Goal: Information Seeking & Learning: Compare options

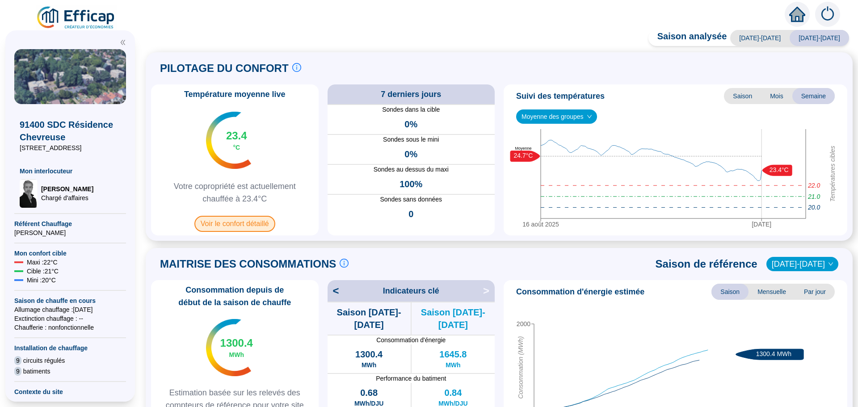
click at [252, 225] on span "Voir le confort détaillé" at bounding box center [234, 224] width 81 height 16
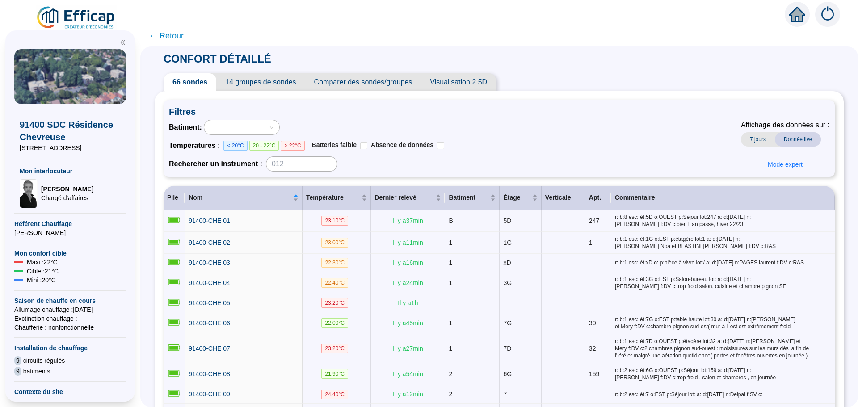
click at [367, 83] on span "Comparer des sondes/groupes" at bounding box center [363, 82] width 116 height 18
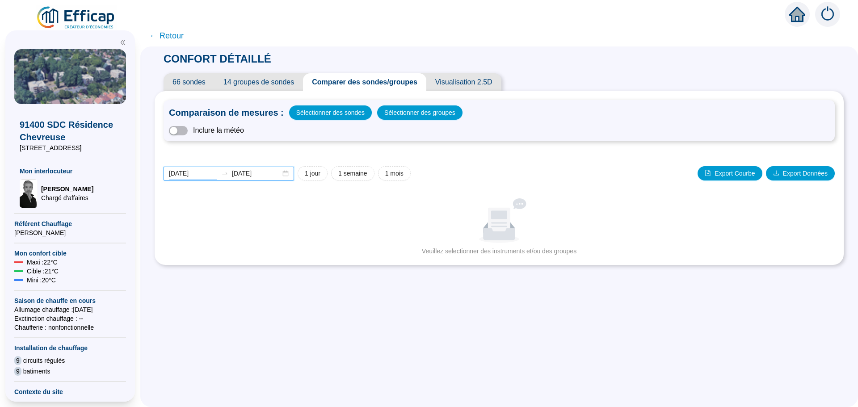
click at [206, 172] on input "[DATE]" at bounding box center [193, 173] width 49 height 9
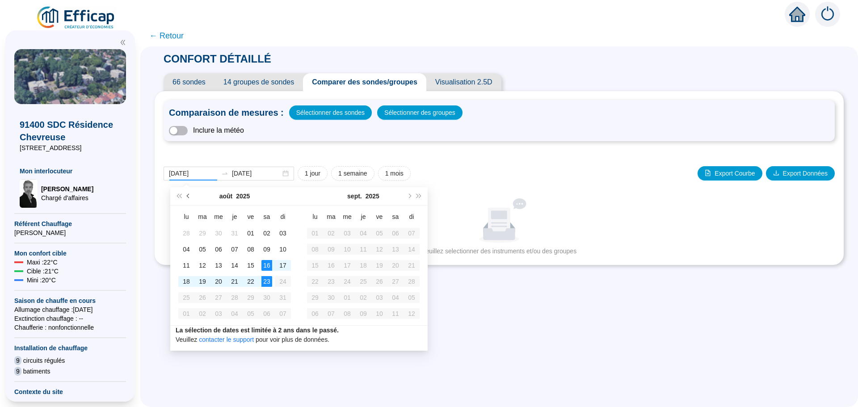
click at [187, 194] on button "Mois précédent (PageUp)" at bounding box center [189, 196] width 10 height 18
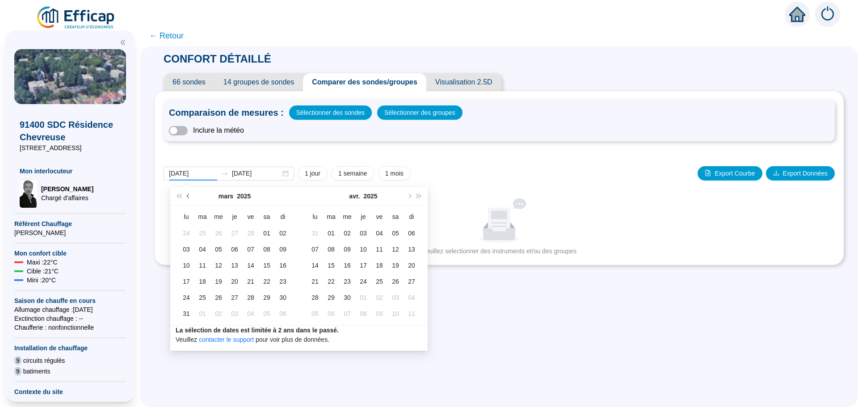
click at [187, 194] on button "Mois précédent (PageUp)" at bounding box center [189, 196] width 10 height 18
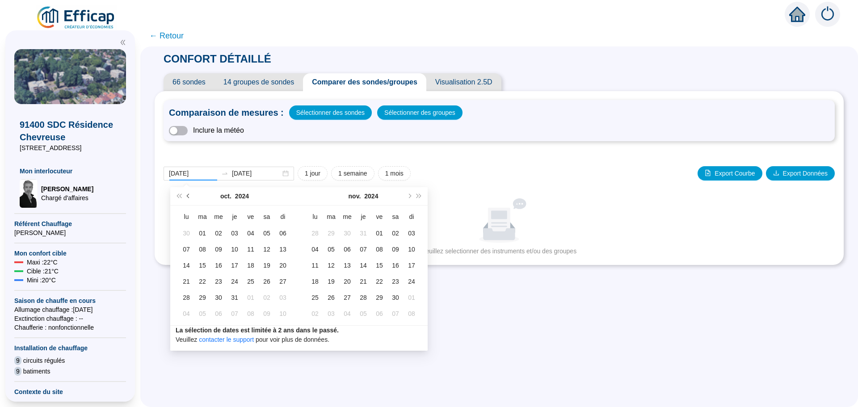
click at [187, 194] on button "Mois précédent (PageUp)" at bounding box center [189, 196] width 10 height 18
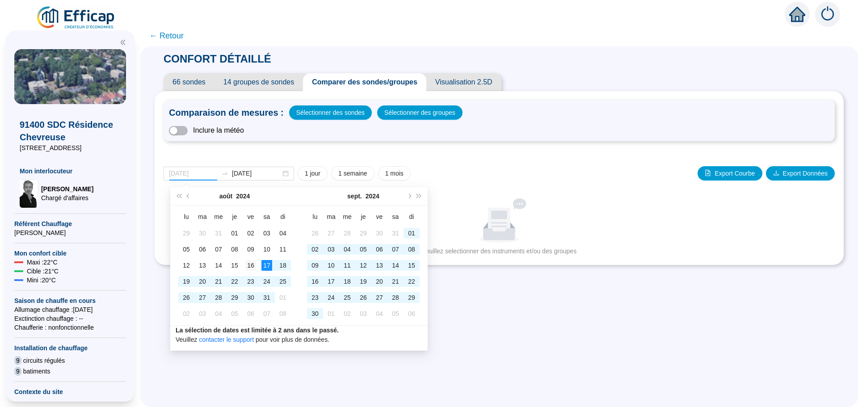
type input "[DATE]"
click at [255, 264] on div "16" at bounding box center [250, 265] width 11 height 11
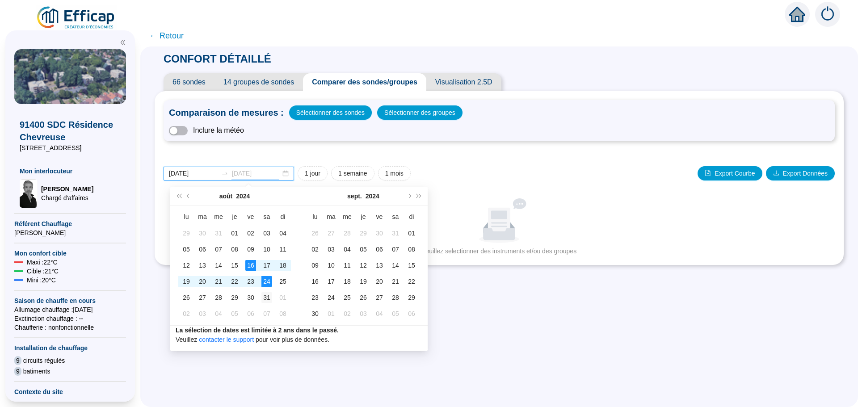
type input "[DATE]"
click at [265, 297] on div "31" at bounding box center [267, 297] width 11 height 11
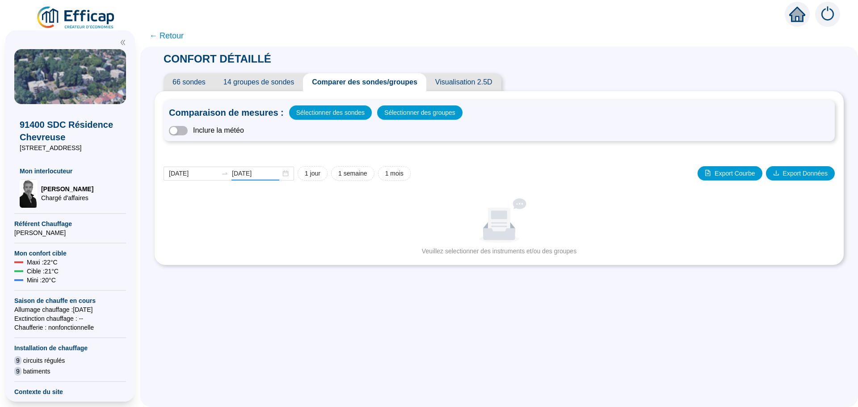
click at [265, 297] on div "CONFORT DÉTAILLÉ 66 sondes 14 groupes de sondes Comparer des sondes/groupes Vis…" at bounding box center [499, 226] width 718 height 361
click at [399, 114] on span "Sélectionner des groupes" at bounding box center [419, 112] width 71 height 13
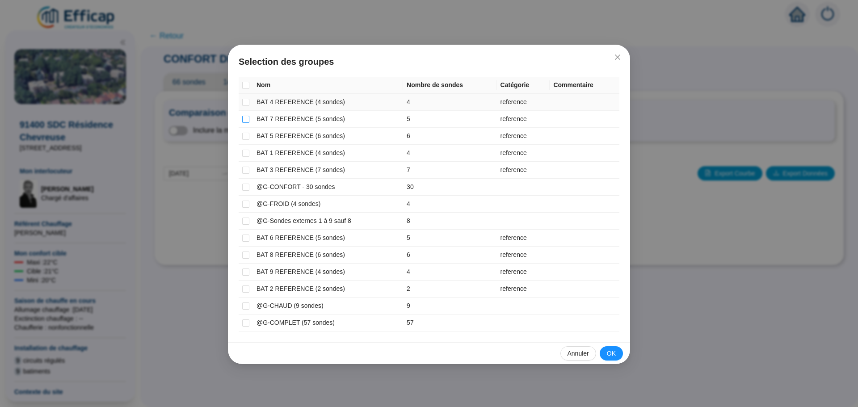
drag, startPoint x: 244, startPoint y: 101, endPoint x: 243, endPoint y: 116, distance: 14.4
click at [244, 102] on input "checkbox" at bounding box center [245, 102] width 7 height 7
checkbox input "true"
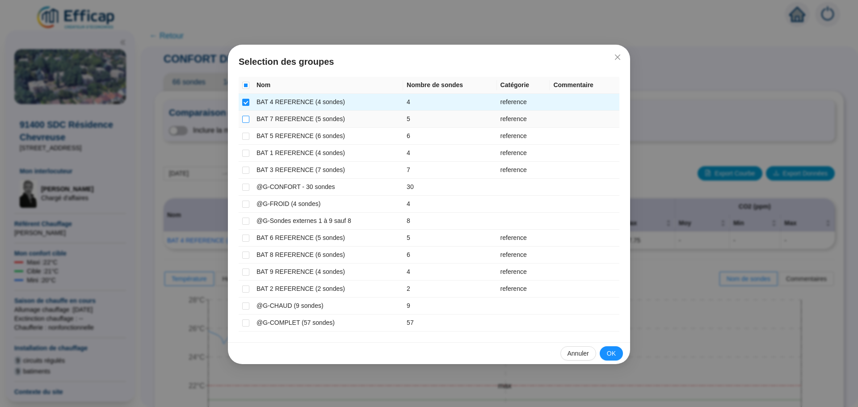
click at [243, 121] on input "checkbox" at bounding box center [245, 119] width 7 height 7
checkbox input "true"
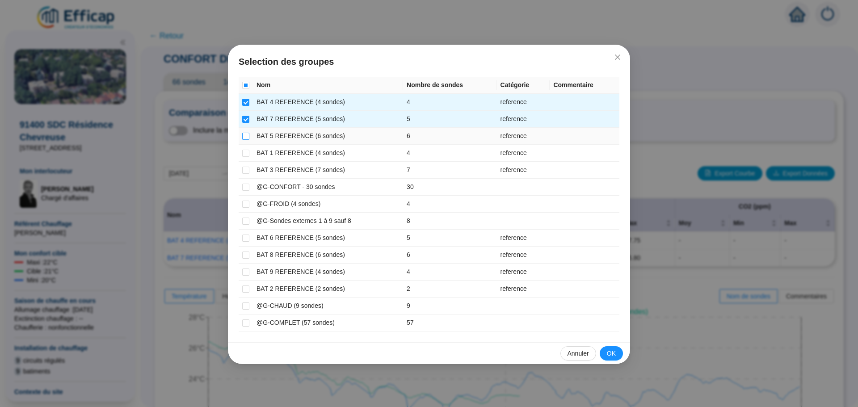
click at [246, 136] on input "checkbox" at bounding box center [245, 136] width 7 height 7
checkbox input "true"
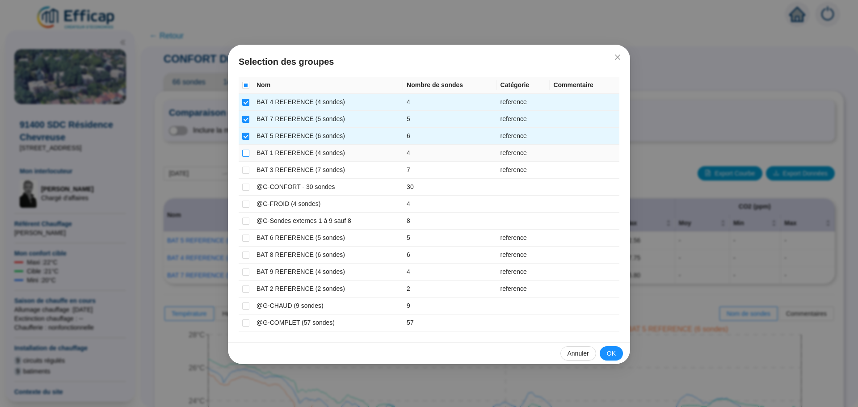
click at [244, 154] on input "checkbox" at bounding box center [245, 153] width 7 height 7
checkbox input "true"
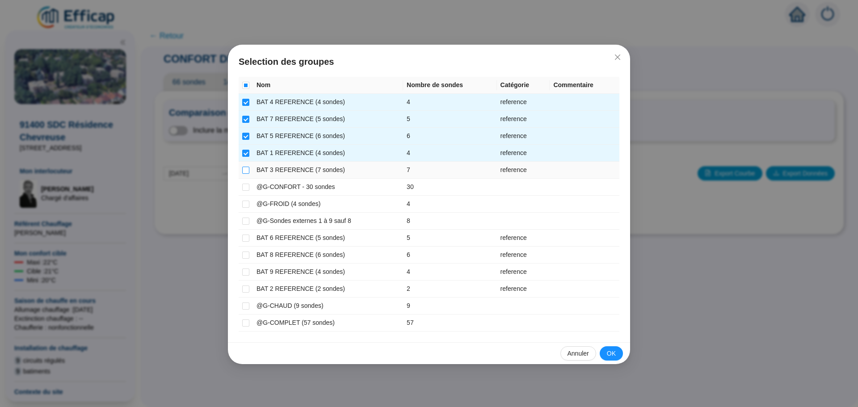
click at [245, 171] on input "checkbox" at bounding box center [245, 170] width 7 height 7
checkbox input "true"
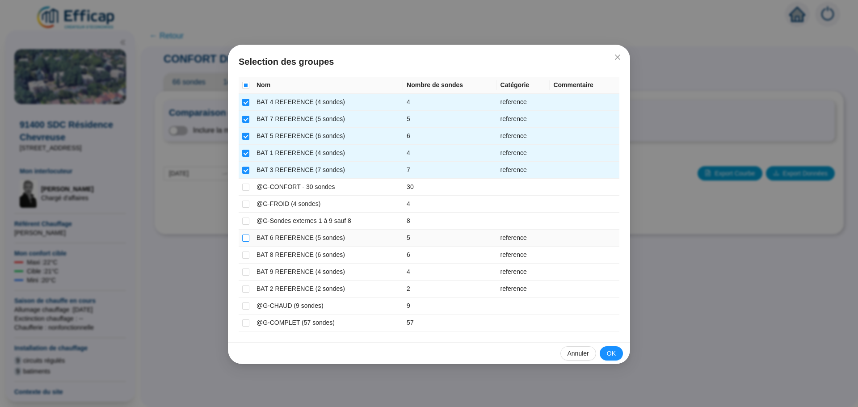
click at [246, 237] on input "checkbox" at bounding box center [245, 238] width 7 height 7
checkbox input "true"
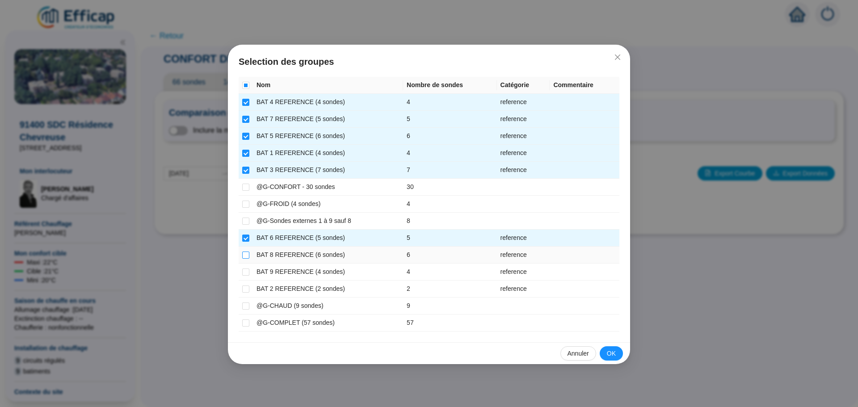
click at [246, 254] on input "checkbox" at bounding box center [245, 255] width 7 height 7
checkbox input "true"
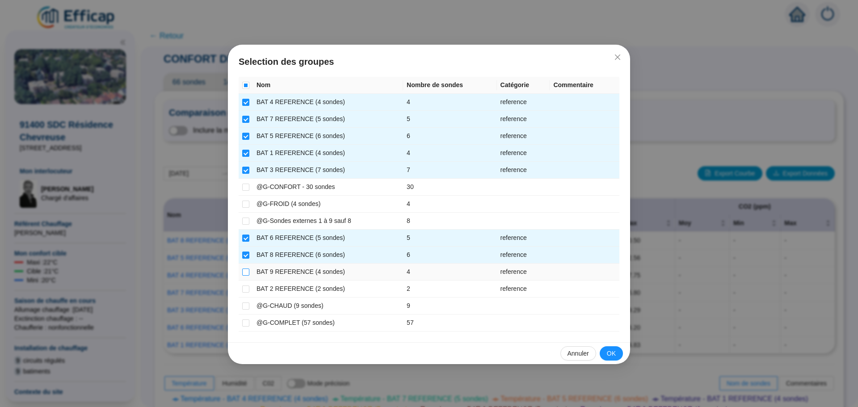
click at [246, 271] on input "checkbox" at bounding box center [245, 272] width 7 height 7
checkbox input "true"
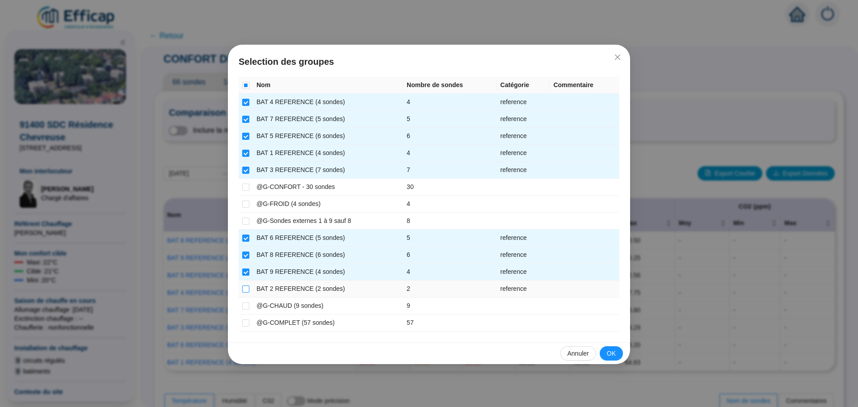
click at [248, 289] on input "checkbox" at bounding box center [245, 289] width 7 height 7
checkbox input "true"
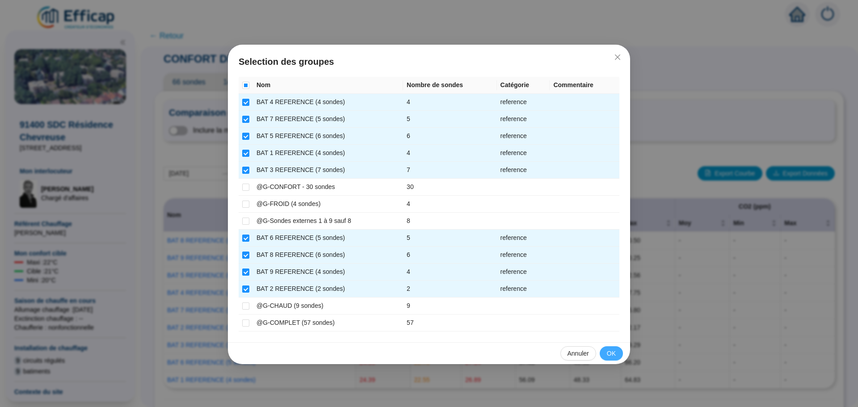
click at [612, 358] on span "OK" at bounding box center [611, 353] width 9 height 9
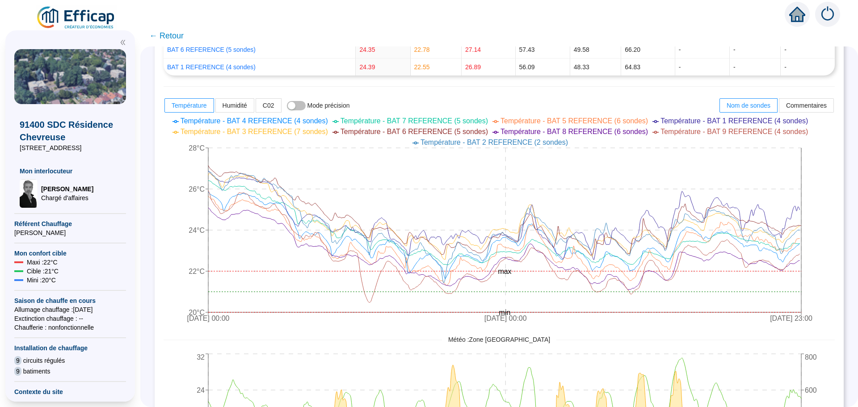
scroll to position [358, 0]
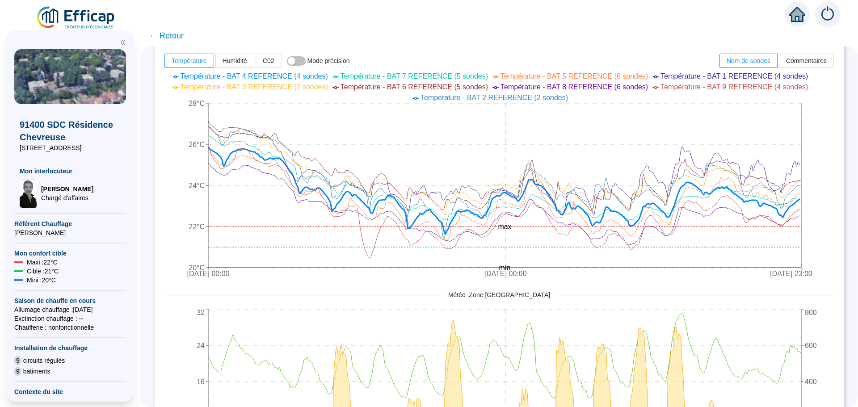
click at [179, 40] on span "← Retour" at bounding box center [166, 36] width 34 height 13
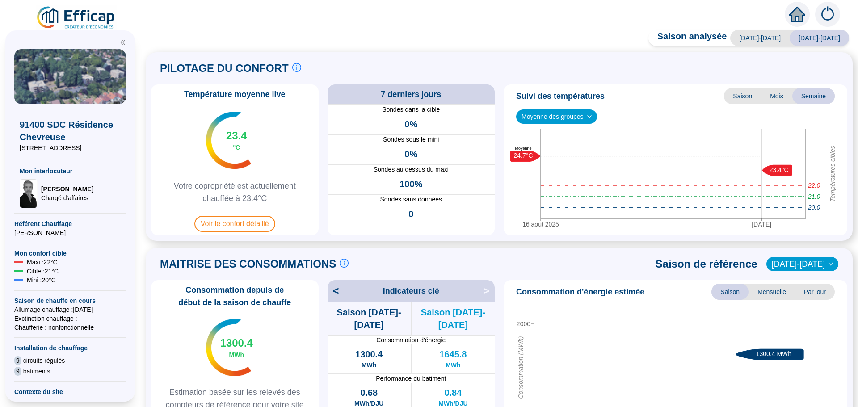
click at [179, 36] on div "Saison analysée [DATE]-[DATE] [DATE]-[DATE] PILOTAGE DU CONFORT Le pilotage du …" at bounding box center [499, 220] width 718 height 373
click at [241, 225] on span "Voir le confort détaillé" at bounding box center [234, 224] width 81 height 16
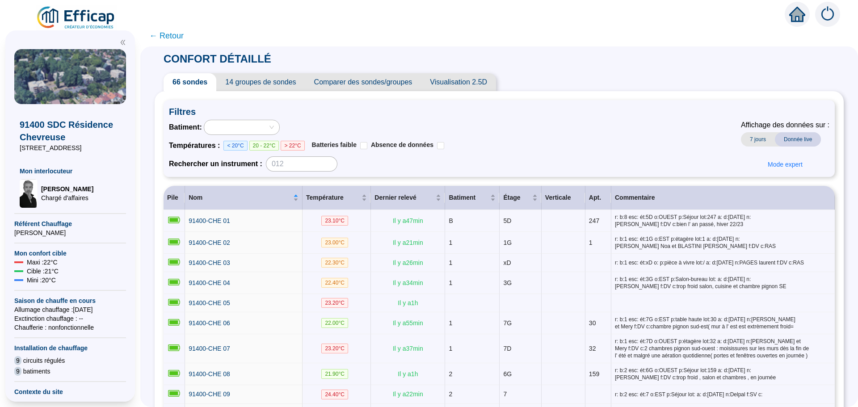
click at [398, 83] on span "Comparer des sondes/groupes" at bounding box center [363, 82] width 116 height 18
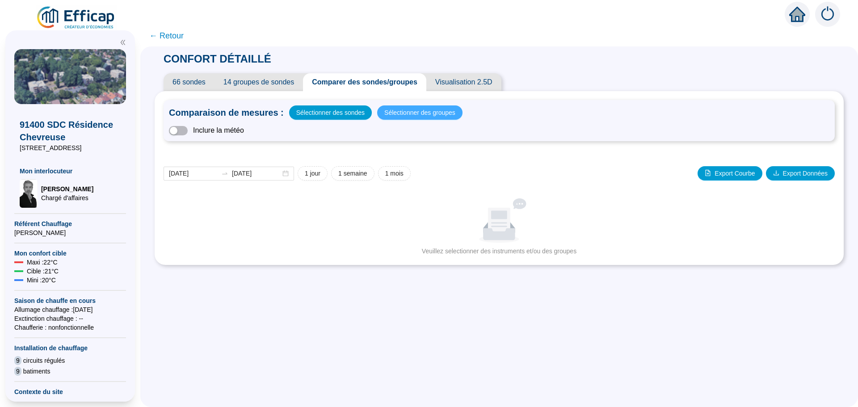
click at [404, 111] on span "Sélectionner des groupes" at bounding box center [419, 112] width 71 height 13
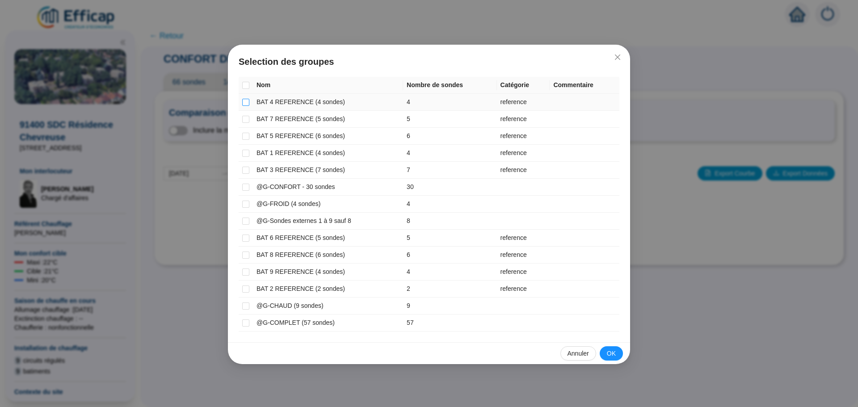
click at [248, 102] on input "checkbox" at bounding box center [245, 102] width 7 height 7
checkbox input "true"
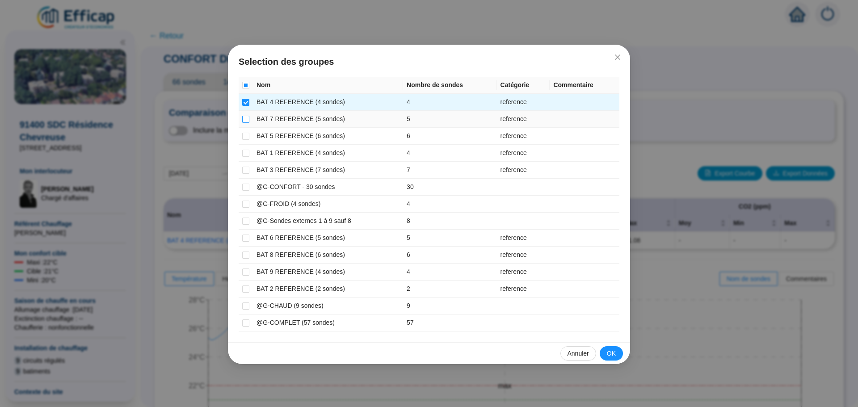
click at [244, 121] on input "checkbox" at bounding box center [245, 119] width 7 height 7
checkbox input "true"
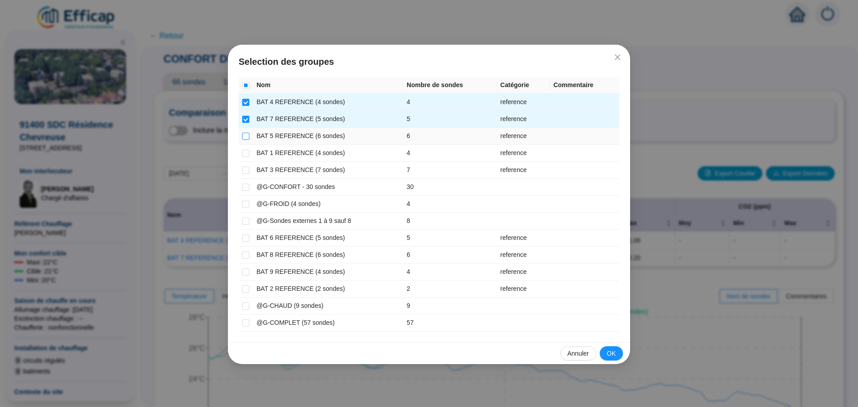
drag, startPoint x: 243, startPoint y: 135, endPoint x: 243, endPoint y: 144, distance: 8.5
click at [243, 136] on input "checkbox" at bounding box center [245, 136] width 7 height 7
checkbox input "true"
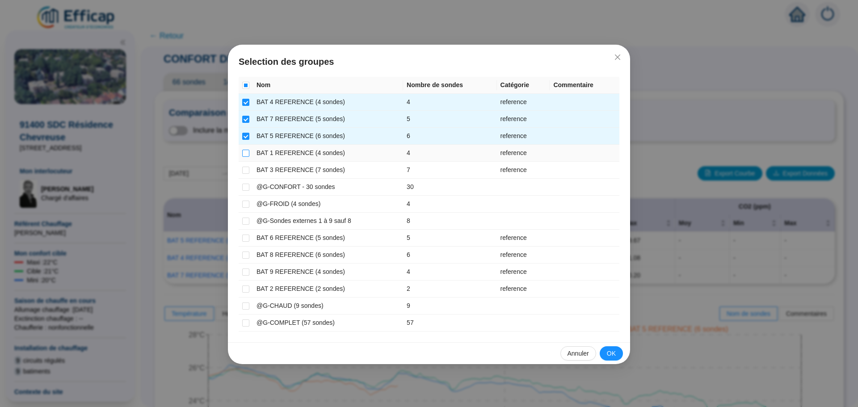
click at [243, 151] on input "checkbox" at bounding box center [245, 153] width 7 height 7
checkbox input "true"
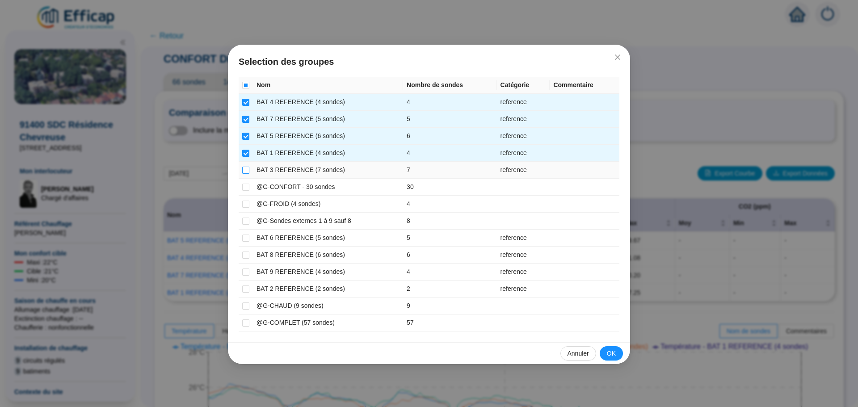
click at [244, 168] on input "checkbox" at bounding box center [245, 170] width 7 height 7
checkbox input "true"
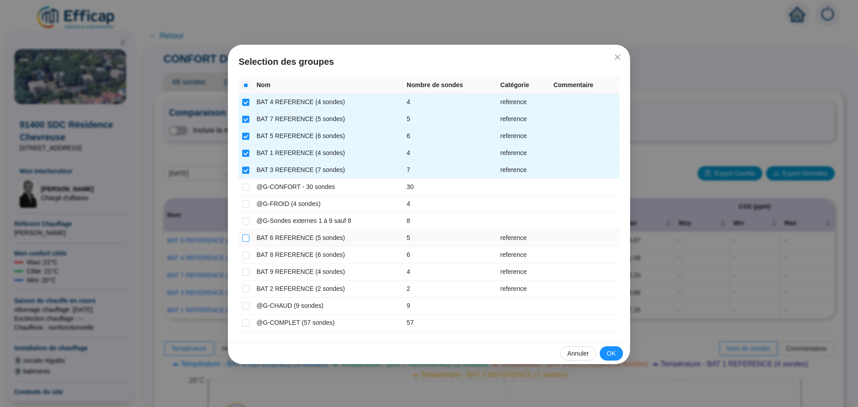
click at [245, 240] on input "checkbox" at bounding box center [245, 238] width 7 height 7
checkbox input "true"
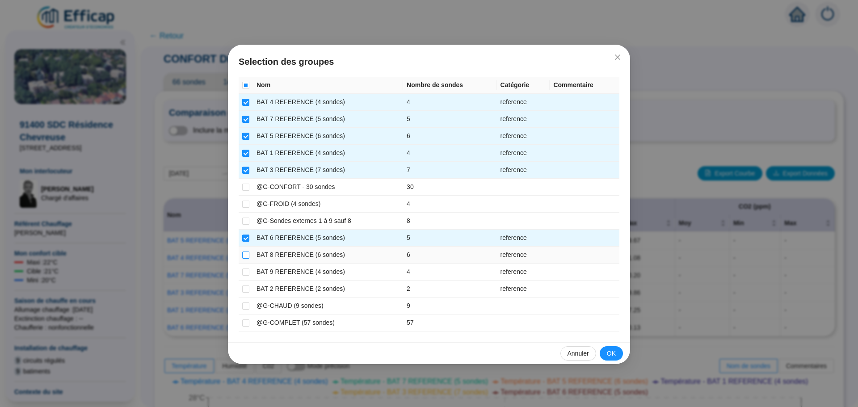
click at [245, 253] on input "checkbox" at bounding box center [245, 255] width 7 height 7
checkbox input "true"
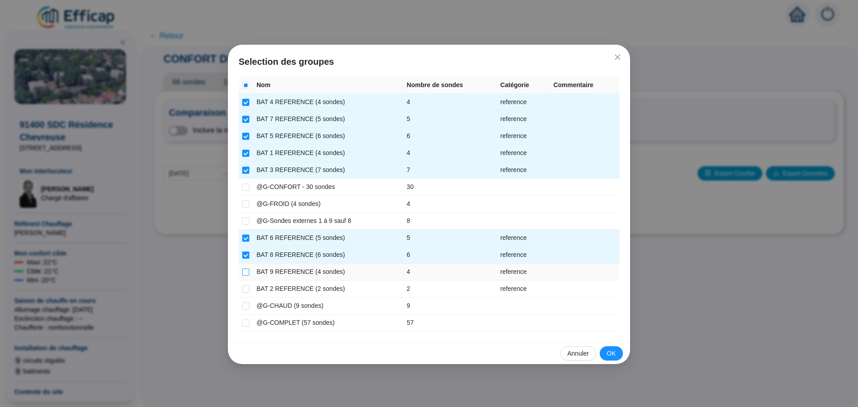
click at [243, 270] on input "checkbox" at bounding box center [245, 272] width 7 height 7
checkbox input "true"
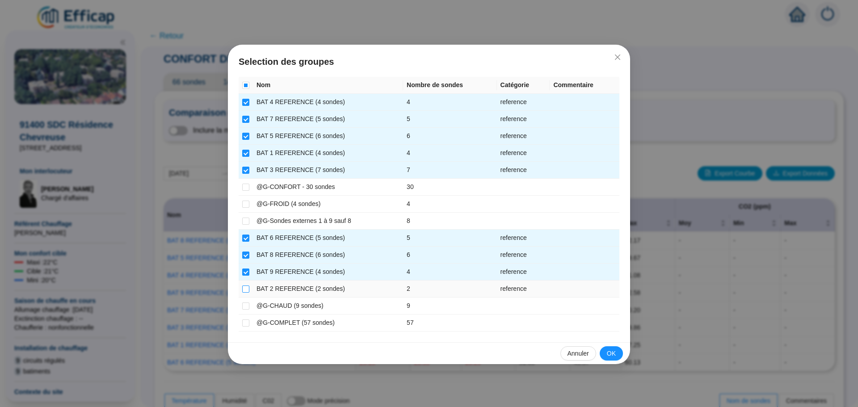
click at [245, 289] on input "checkbox" at bounding box center [245, 289] width 7 height 7
checkbox input "true"
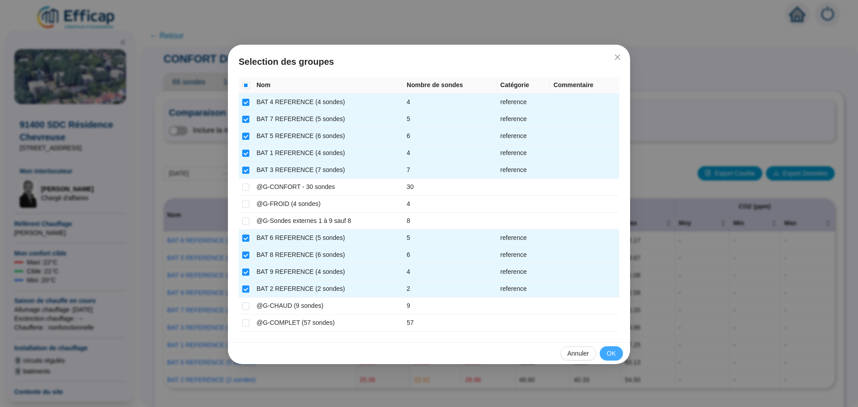
click at [606, 350] on button "OK" at bounding box center [611, 353] width 23 height 14
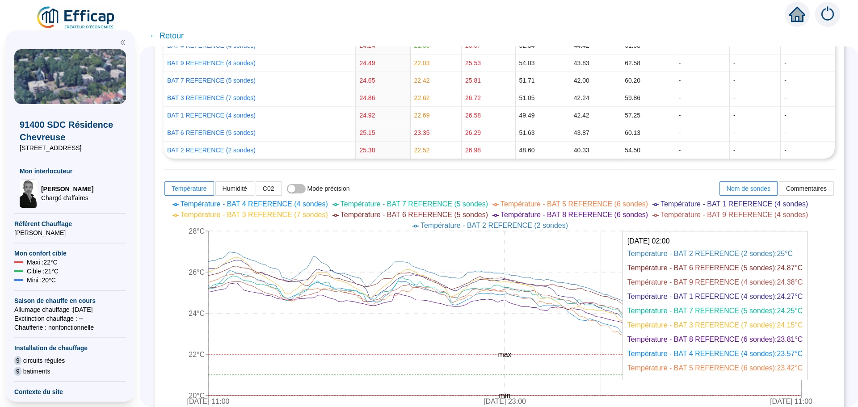
scroll to position [268, 0]
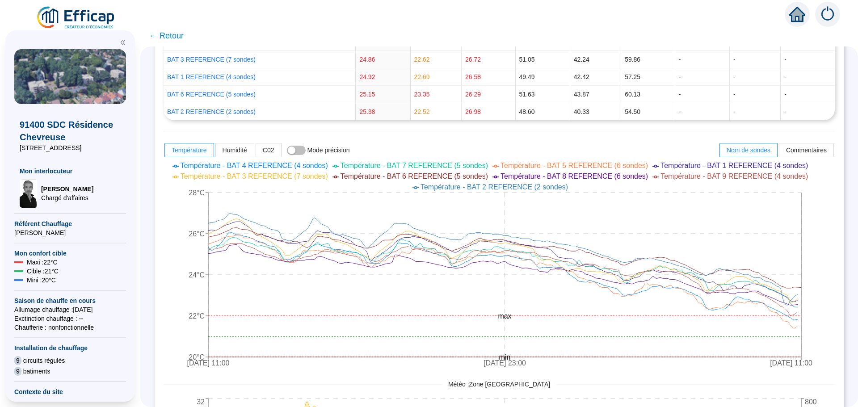
click at [810, 378] on div "[DATE] 11:00 [DATE] 23:00 [DATE] 11:00 20°C 22°C 24°C 26°C 28°C min max Tempéra…" at bounding box center [499, 366] width 671 height 417
click at [680, 380] on div "Météo : Zone [GEOGRAPHIC_DATA]" at bounding box center [499, 384] width 671 height 9
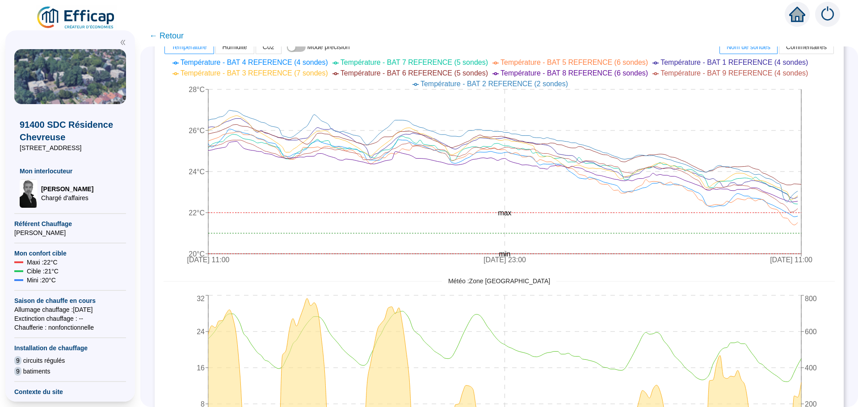
scroll to position [368, 0]
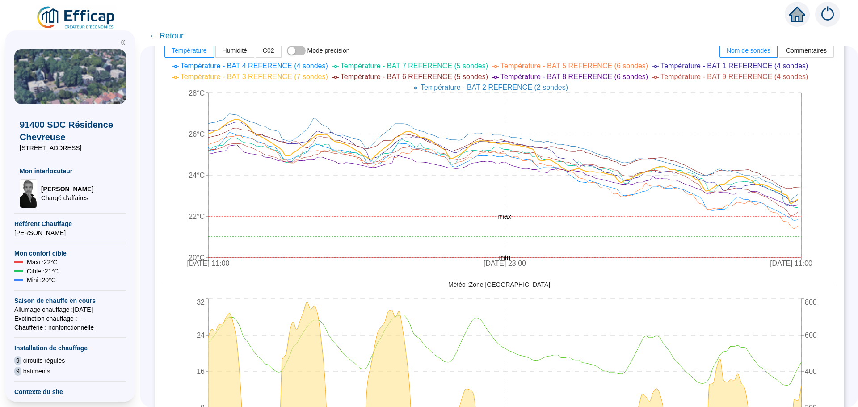
click at [175, 36] on span "← Retour" at bounding box center [166, 36] width 34 height 13
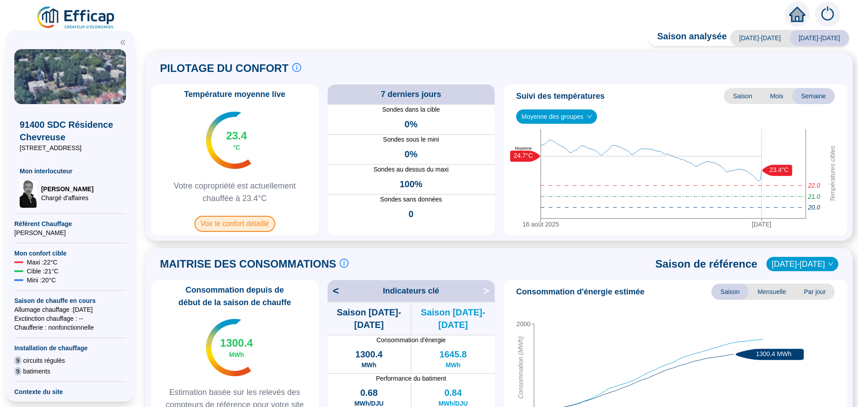
click at [249, 223] on span "Voir le confort détaillé" at bounding box center [234, 224] width 81 height 16
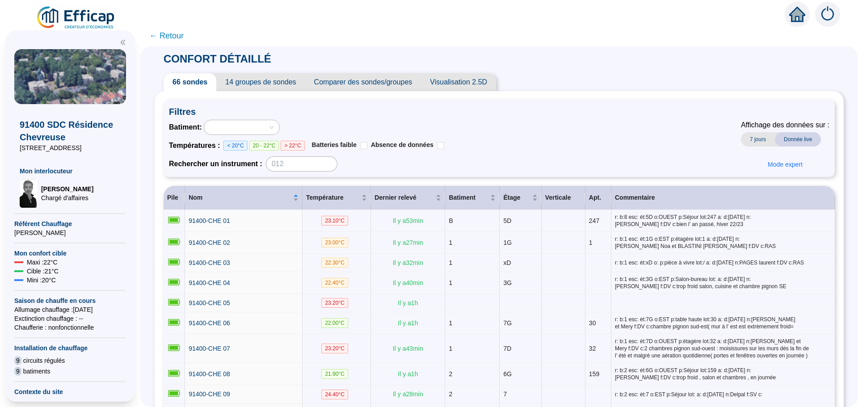
click at [349, 87] on span "Comparer des sondes/groupes" at bounding box center [363, 82] width 116 height 18
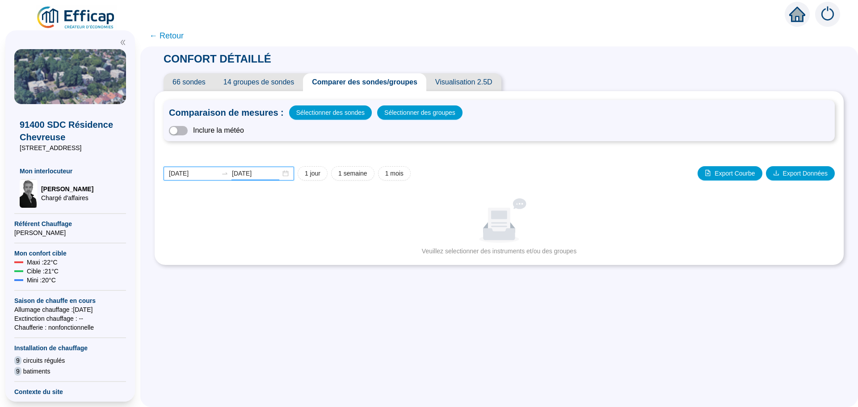
click at [270, 173] on input "[DATE]" at bounding box center [256, 173] width 49 height 9
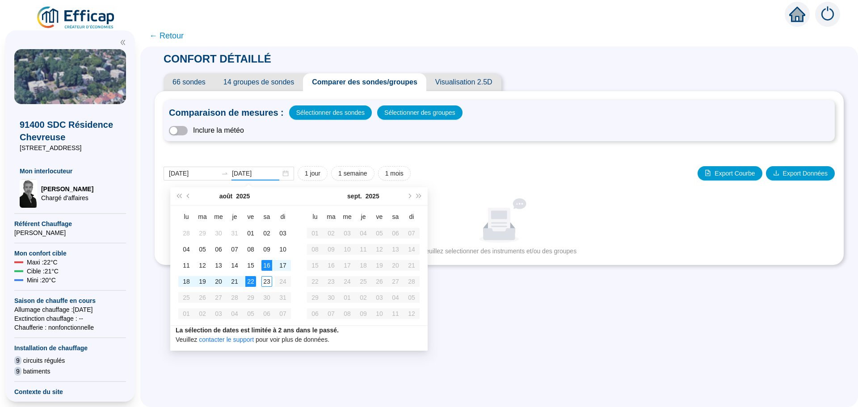
click at [484, 316] on div "CONFORT DÉTAILLÉ 66 sondes 14 groupes de sondes Comparer des sondes/groupes Vis…" at bounding box center [499, 226] width 718 height 361
type input "[DATE]"
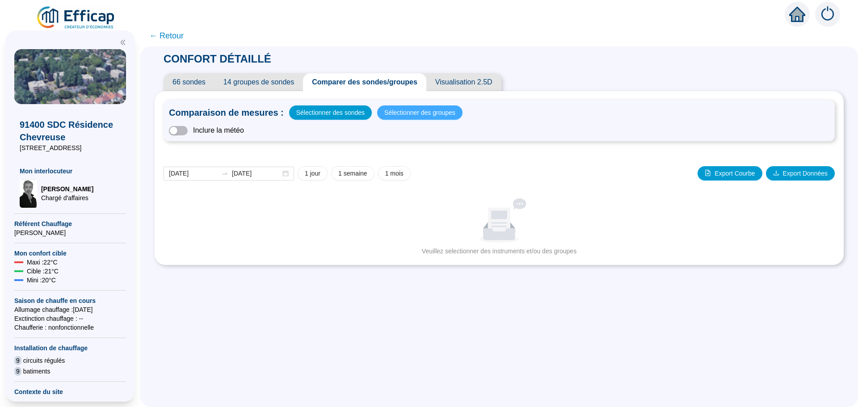
click at [428, 115] on span "Sélectionner des groupes" at bounding box center [419, 112] width 71 height 13
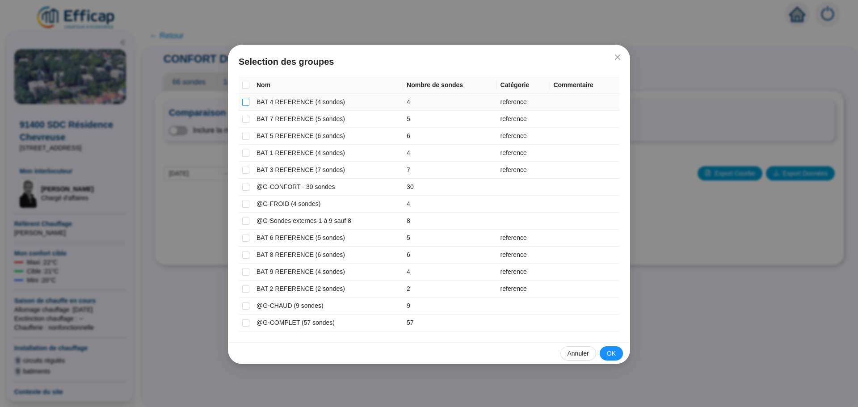
click at [246, 104] on input "checkbox" at bounding box center [245, 102] width 7 height 7
checkbox input "true"
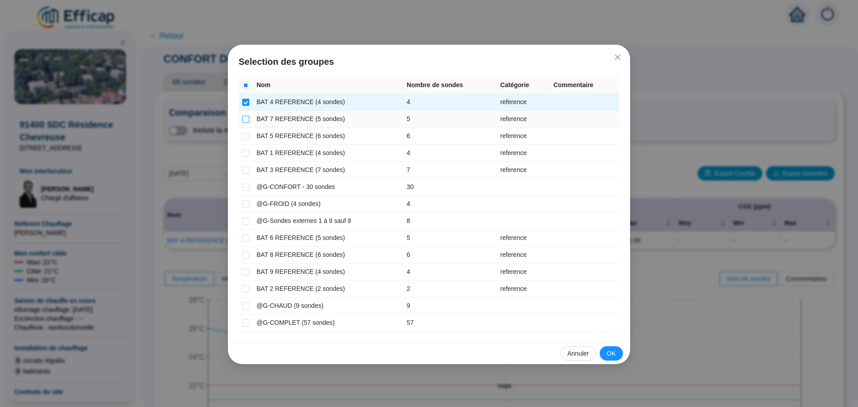
click at [246, 116] on input "checkbox" at bounding box center [245, 119] width 7 height 7
checkbox input "true"
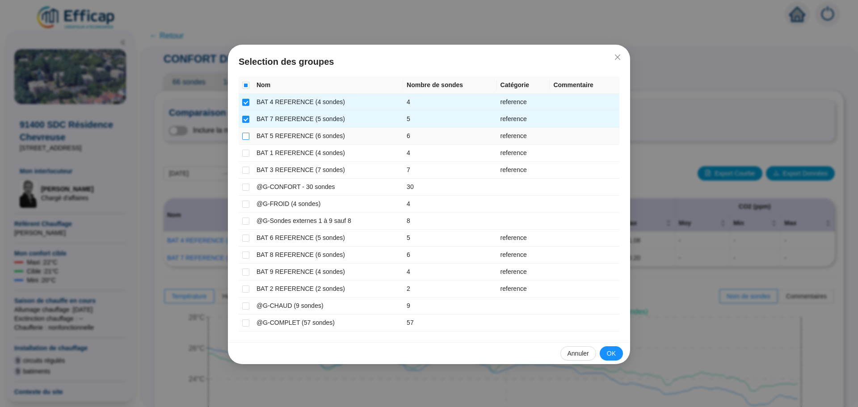
click at [247, 137] on input "checkbox" at bounding box center [245, 136] width 7 height 7
checkbox input "true"
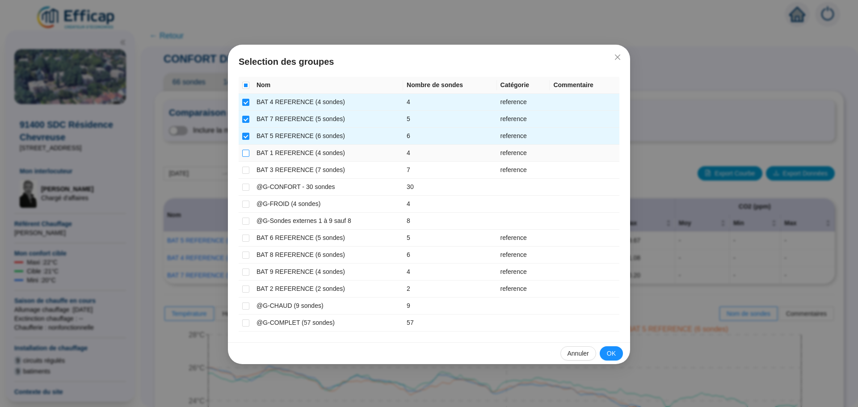
click at [245, 153] on input "checkbox" at bounding box center [245, 153] width 7 height 7
checkbox input "true"
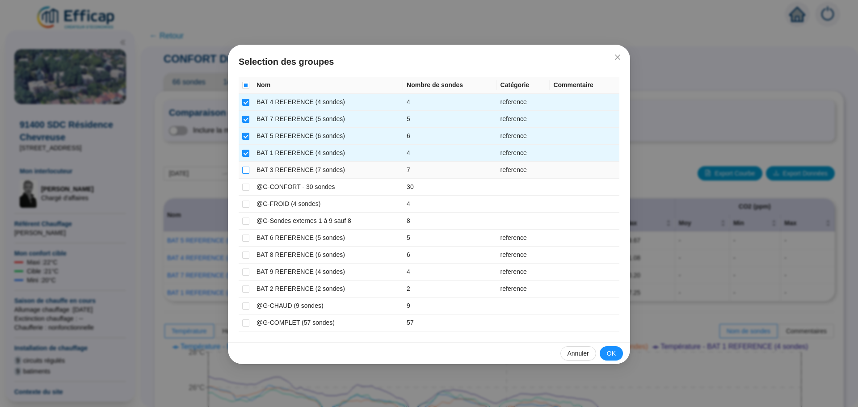
click at [244, 172] on input "checkbox" at bounding box center [245, 170] width 7 height 7
checkbox input "true"
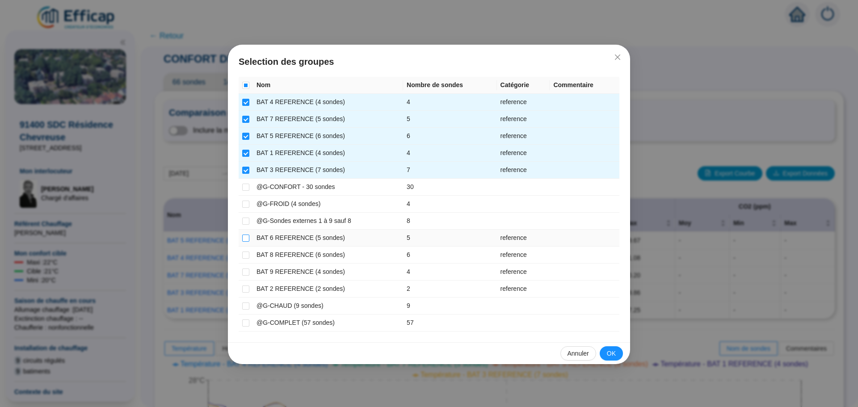
click at [247, 240] on input "checkbox" at bounding box center [245, 238] width 7 height 7
checkbox input "true"
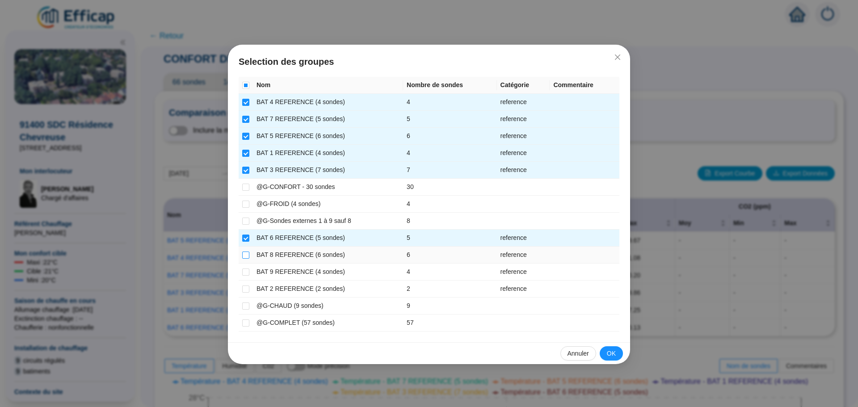
click at [245, 258] on input "checkbox" at bounding box center [245, 255] width 7 height 7
checkbox input "true"
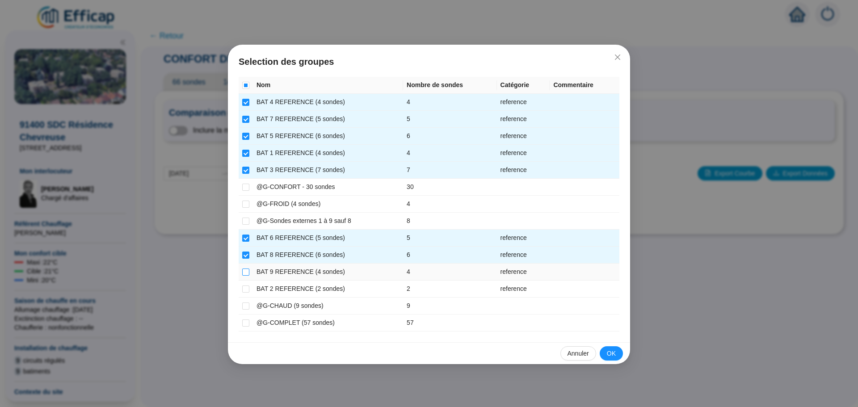
click at [245, 274] on input "checkbox" at bounding box center [245, 272] width 7 height 7
checkbox input "true"
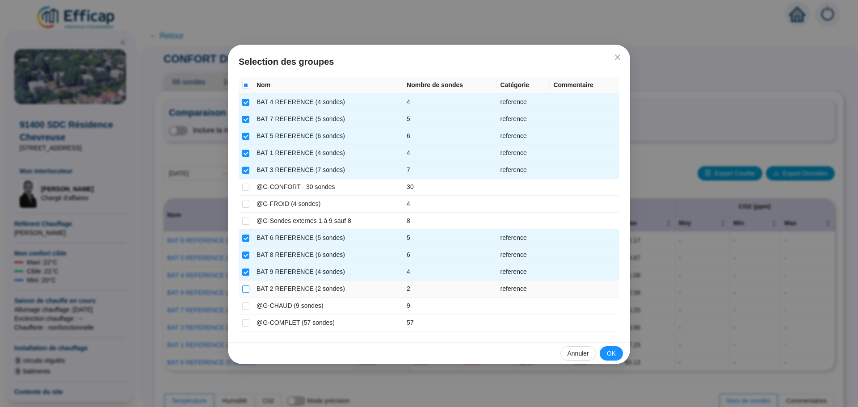
click at [245, 290] on input "checkbox" at bounding box center [245, 289] width 7 height 7
checkbox input "true"
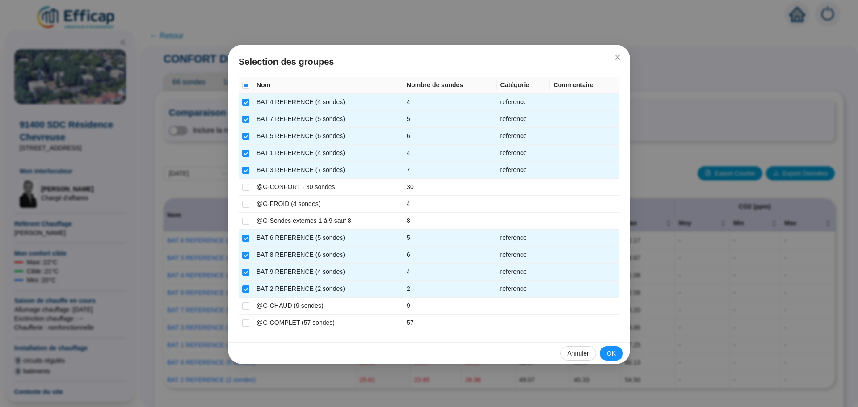
click at [611, 356] on span "OK" at bounding box center [611, 353] width 9 height 9
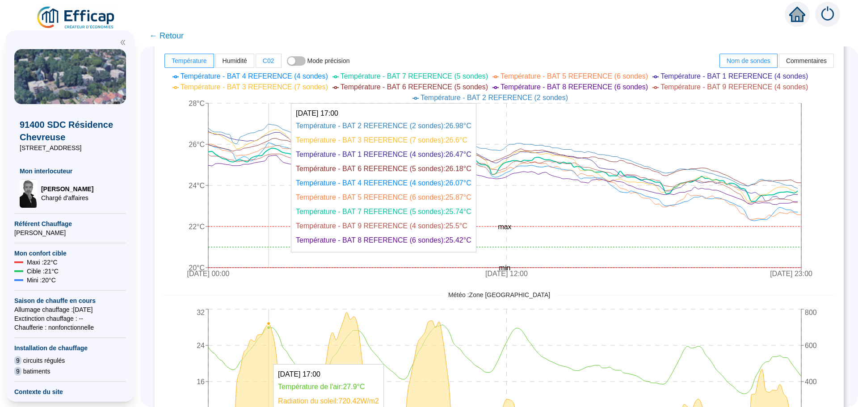
scroll to position [402, 0]
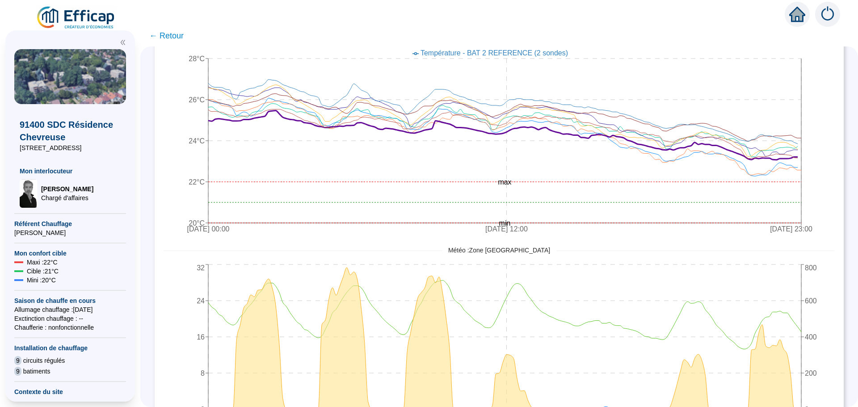
click at [249, 37] on span "← Retour" at bounding box center [499, 35] width 718 height 21
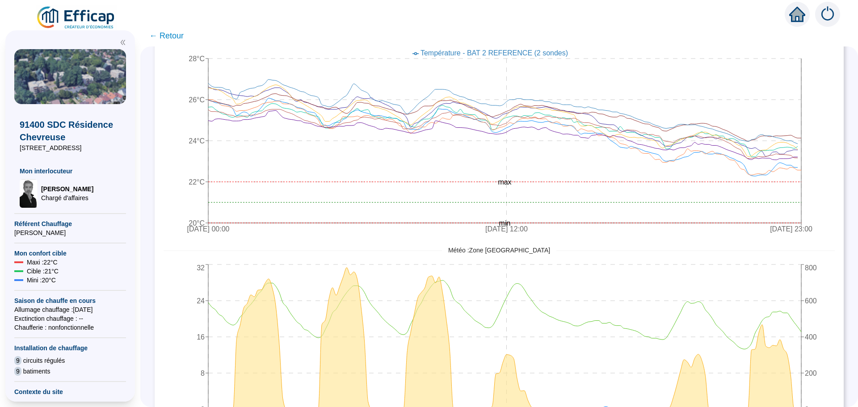
click at [167, 38] on span "← Retour" at bounding box center [166, 36] width 34 height 13
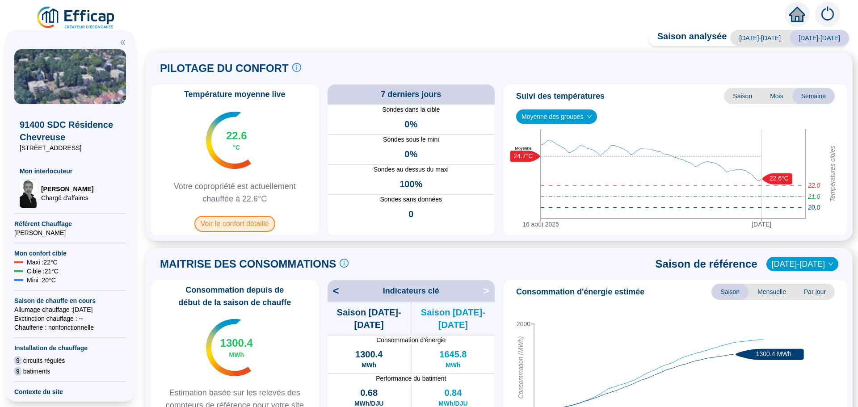
click at [243, 224] on span "Voir le confort détaillé" at bounding box center [234, 224] width 81 height 16
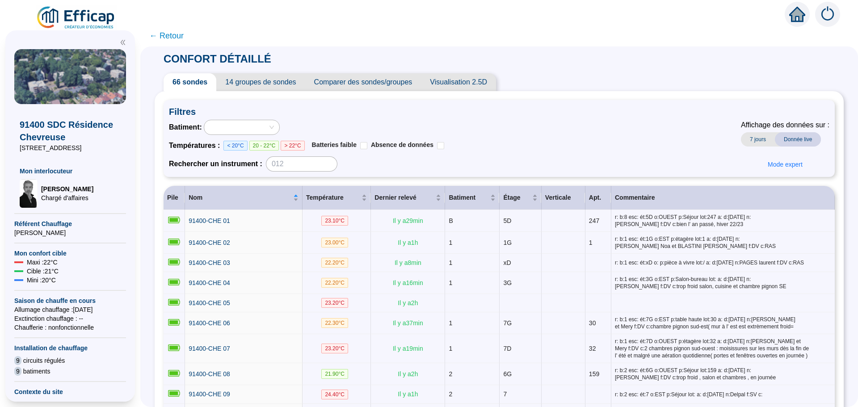
click at [397, 84] on span "Comparer des sondes/groupes" at bounding box center [363, 82] width 116 height 18
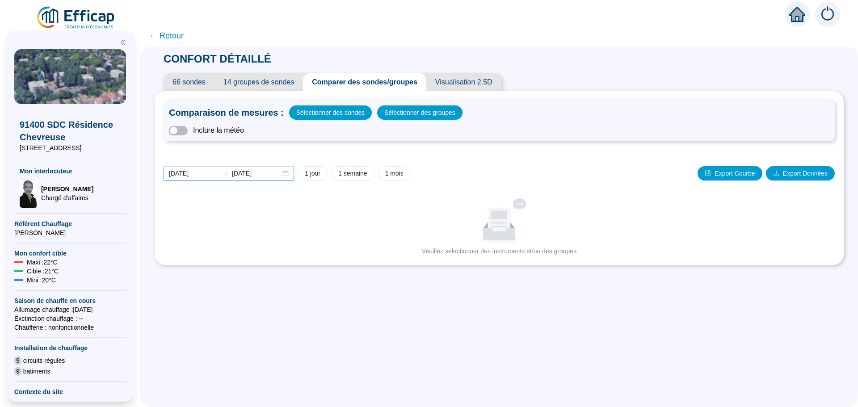
click at [188, 173] on input "[DATE]" at bounding box center [193, 173] width 49 height 9
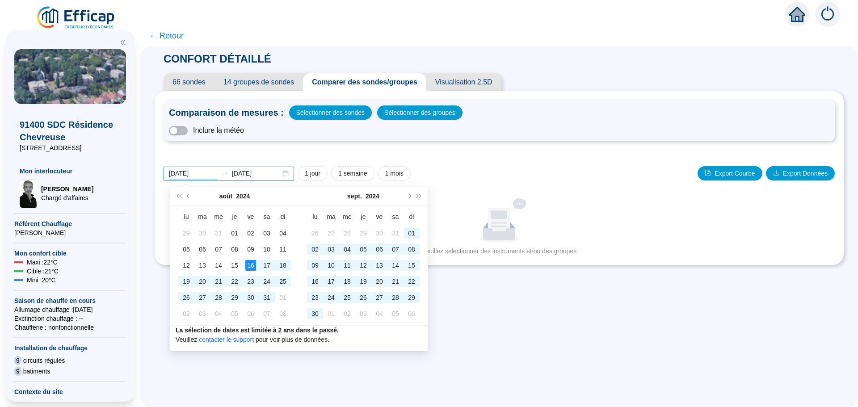
type input "[DATE]"
click at [251, 172] on input "[DATE]" at bounding box center [256, 173] width 49 height 9
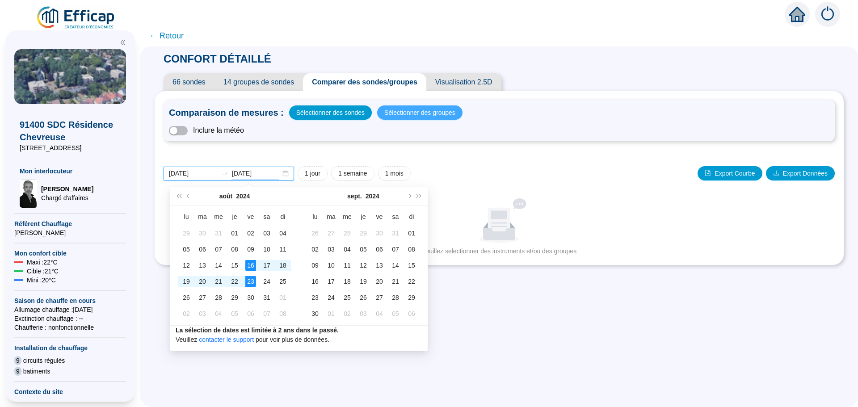
type input "[DATE]"
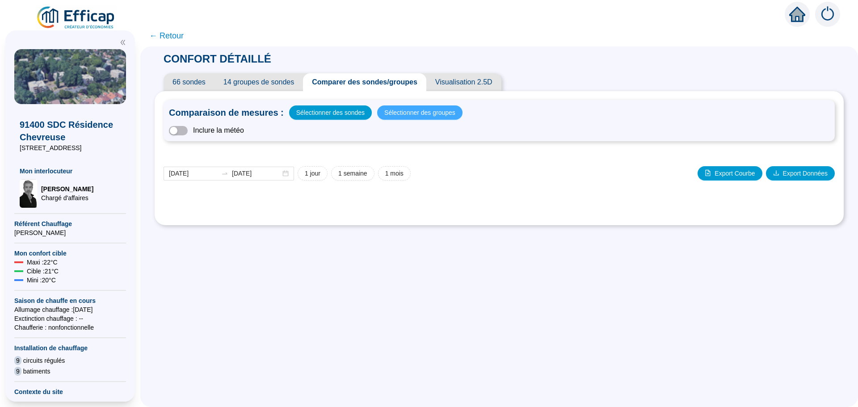
click at [405, 114] on span "Sélectionner des groupes" at bounding box center [419, 112] width 71 height 13
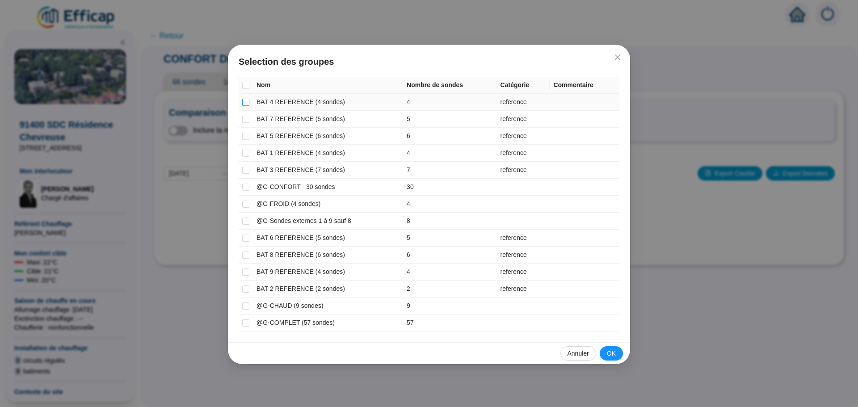
click at [243, 102] on input "checkbox" at bounding box center [245, 102] width 7 height 7
checkbox input "true"
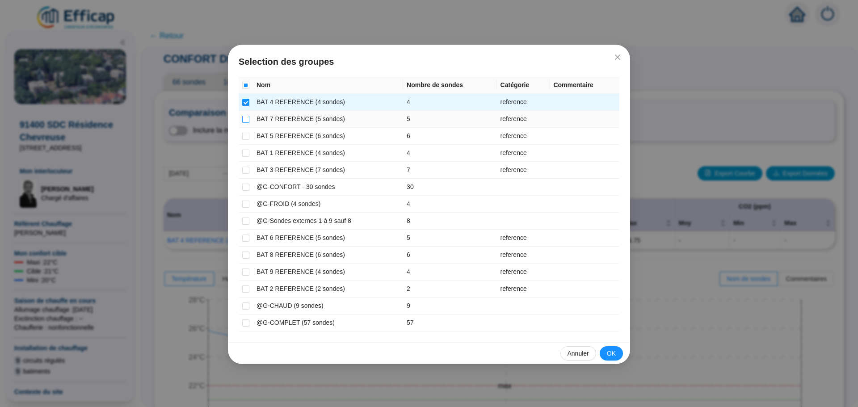
click at [247, 120] on input "checkbox" at bounding box center [245, 119] width 7 height 7
checkbox input "true"
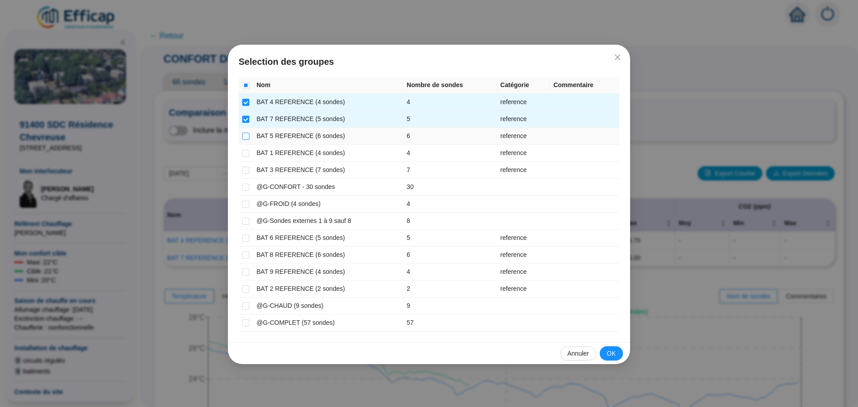
click at [246, 137] on input "checkbox" at bounding box center [245, 136] width 7 height 7
checkbox input "true"
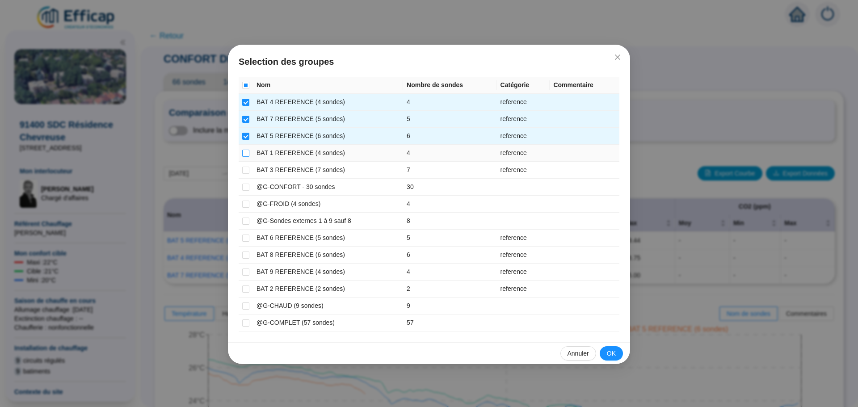
click at [246, 152] on input "checkbox" at bounding box center [245, 153] width 7 height 7
checkbox input "true"
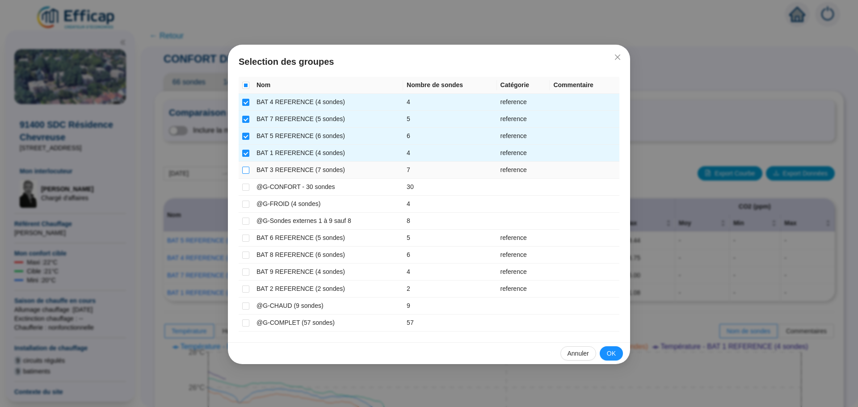
click at [246, 169] on input "checkbox" at bounding box center [245, 170] width 7 height 7
checkbox input "true"
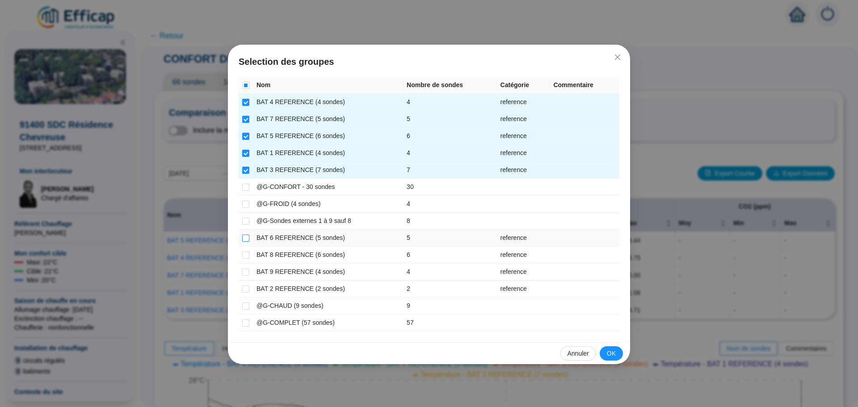
click at [247, 237] on input "checkbox" at bounding box center [245, 238] width 7 height 7
checkbox input "true"
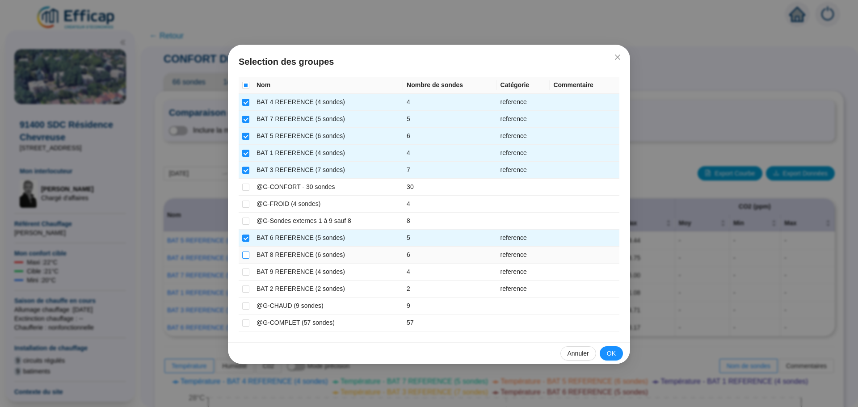
click at [249, 256] on input "checkbox" at bounding box center [245, 255] width 7 height 7
checkbox input "true"
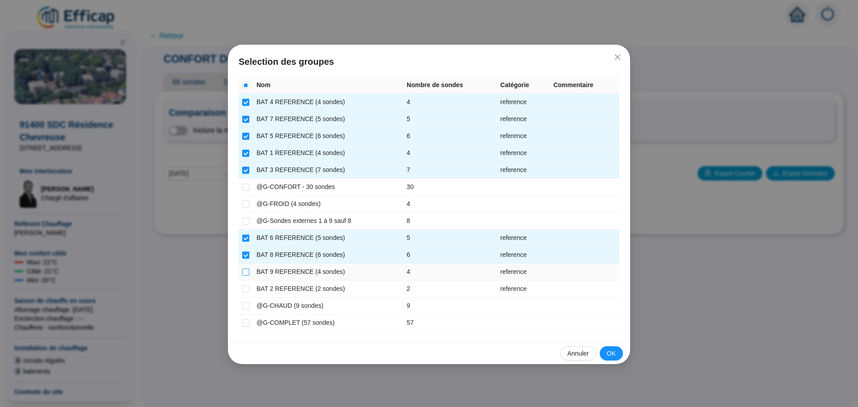
click at [243, 274] on input "checkbox" at bounding box center [245, 272] width 7 height 7
checkbox input "true"
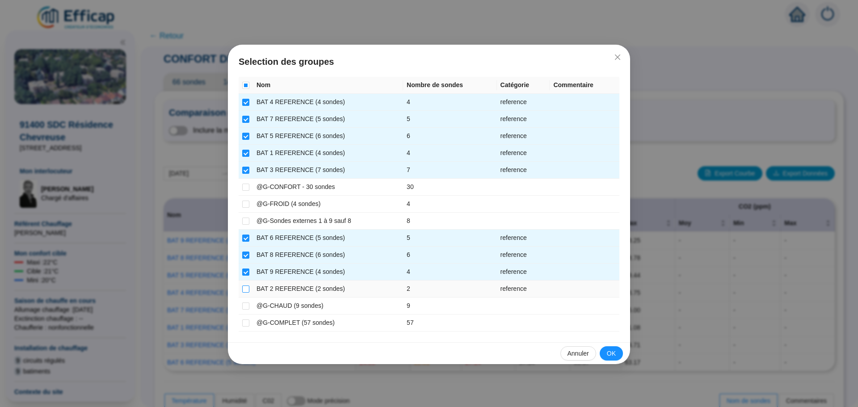
drag, startPoint x: 240, startPoint y: 287, endPoint x: 245, endPoint y: 287, distance: 4.9
click at [245, 287] on input "checkbox" at bounding box center [245, 289] width 7 height 7
checkbox input "true"
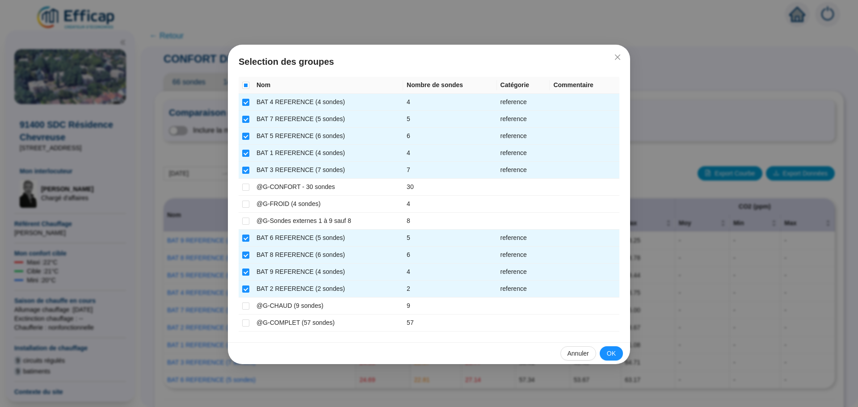
click at [608, 352] on span "OK" at bounding box center [611, 353] width 9 height 9
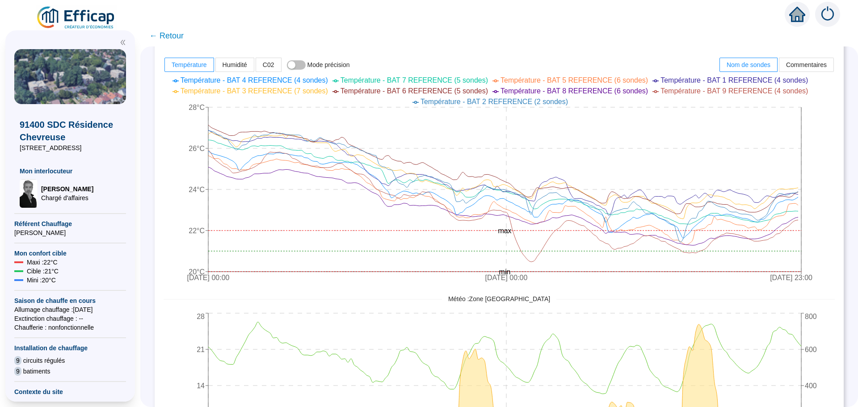
scroll to position [359, 0]
